Goal: Task Accomplishment & Management: Use online tool/utility

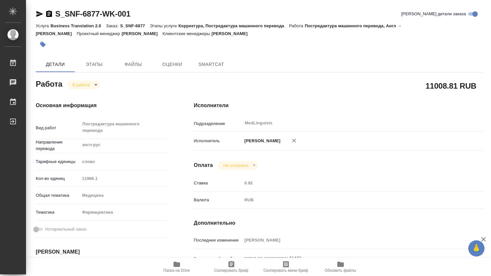
type textarea "x"
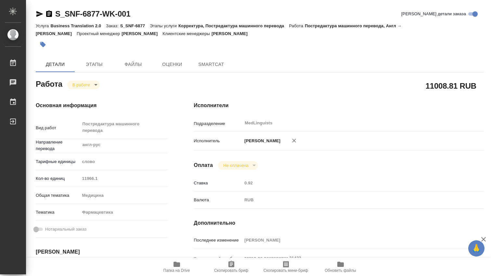
type textarea "x"
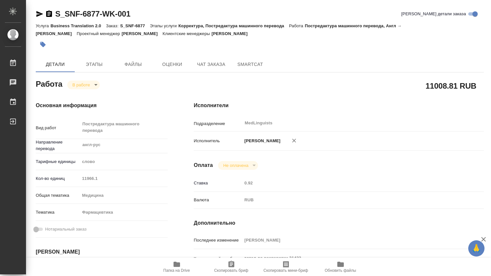
scroll to position [108, 0]
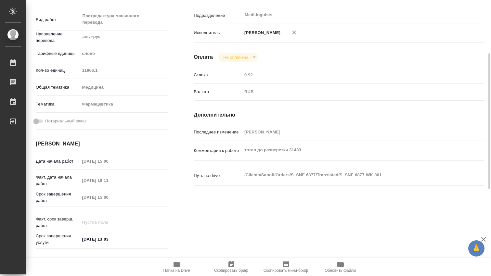
type textarea "x"
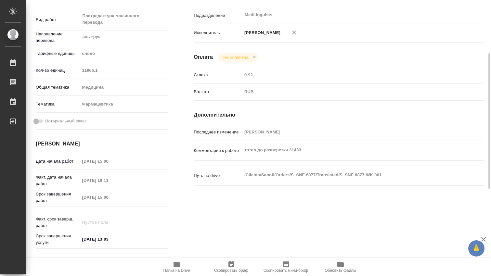
type textarea "x"
